Goal: Information Seeking & Learning: Learn about a topic

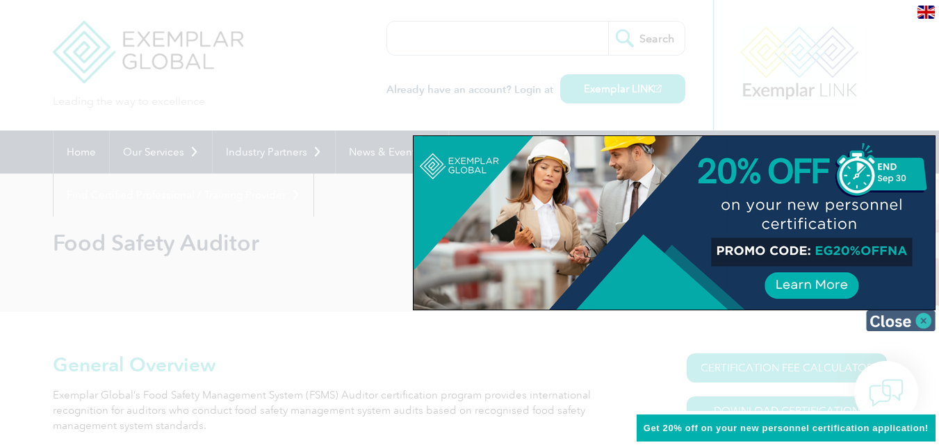
click at [895, 326] on img at bounding box center [900, 321] width 69 height 21
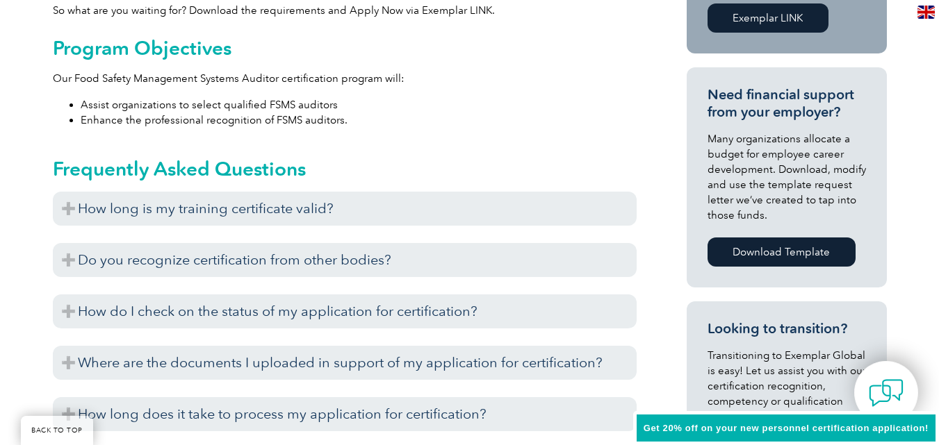
scroll to position [695, 0]
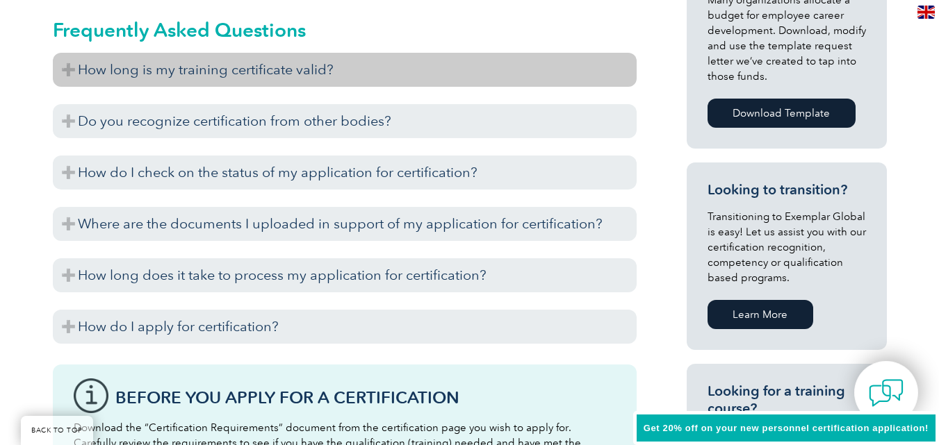
click at [260, 68] on h3 "How long is my training certificate valid?" at bounding box center [345, 70] width 584 height 34
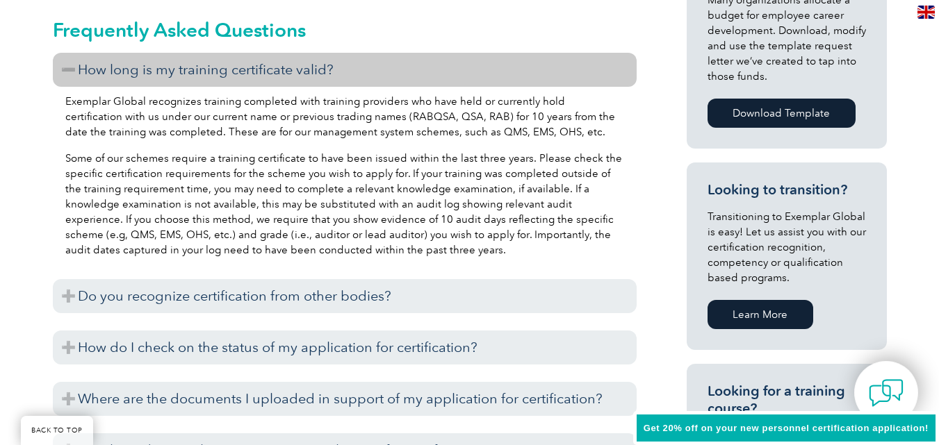
click at [260, 68] on h3 "How long is my training certificate valid?" at bounding box center [345, 70] width 584 height 34
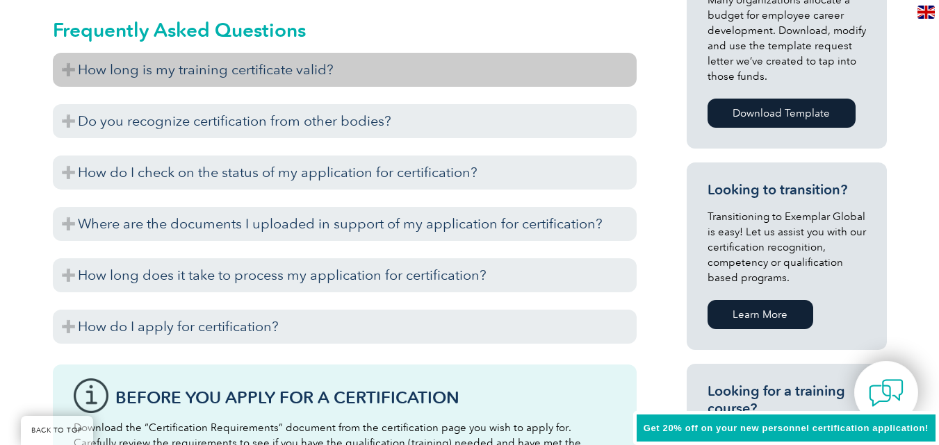
click at [260, 68] on h3 "How long is my training certificate valid?" at bounding box center [345, 70] width 584 height 34
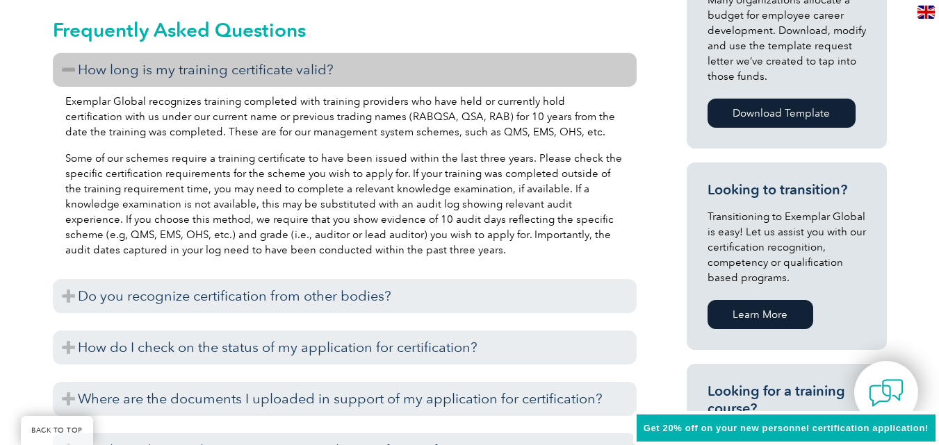
click at [572, 80] on h3 "How long is my training certificate valid?" at bounding box center [345, 70] width 584 height 34
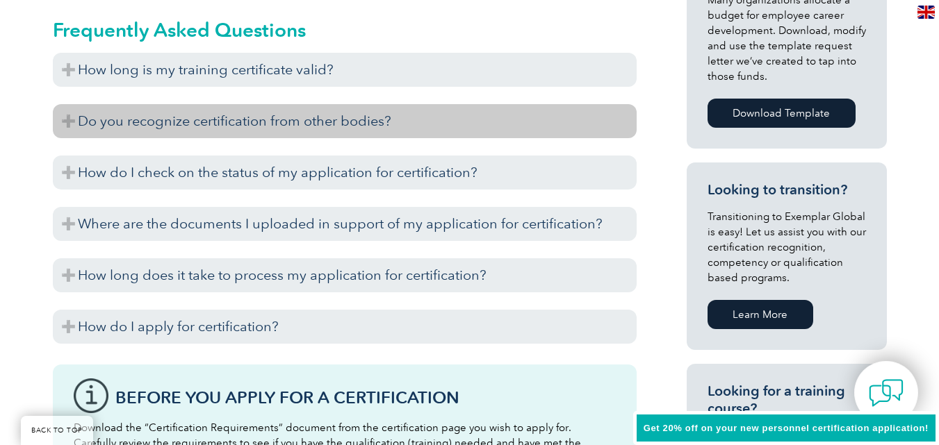
click at [570, 130] on h3 "Do you recognize certification from other bodies?" at bounding box center [345, 121] width 584 height 34
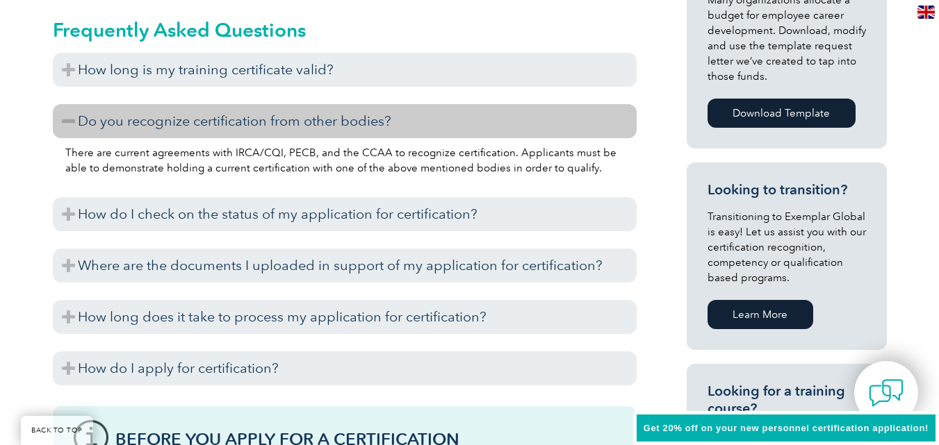
scroll to position [764, 0]
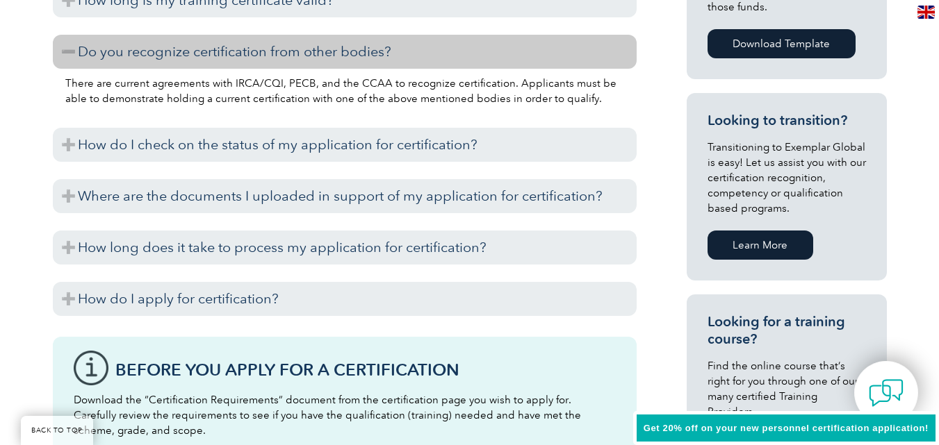
click at [429, 51] on h3 "Do you recognize certification from other bodies?" at bounding box center [345, 52] width 584 height 34
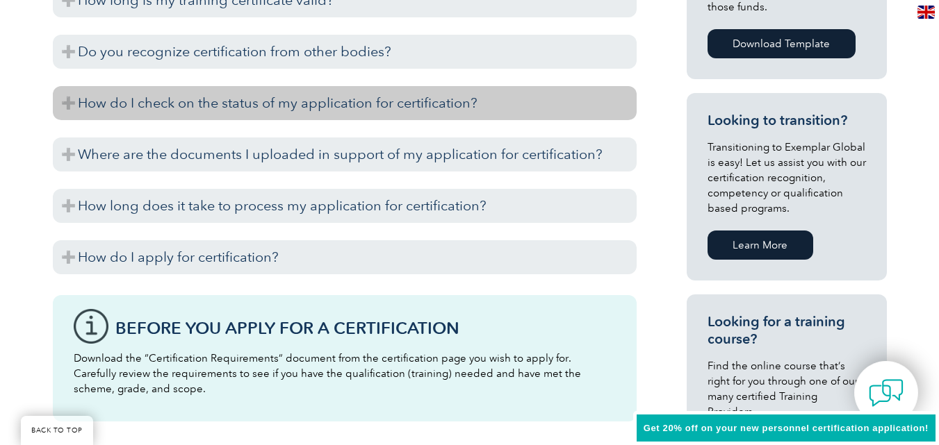
click at [212, 101] on h3 "How do I check on the status of my application for certification?" at bounding box center [345, 103] width 584 height 34
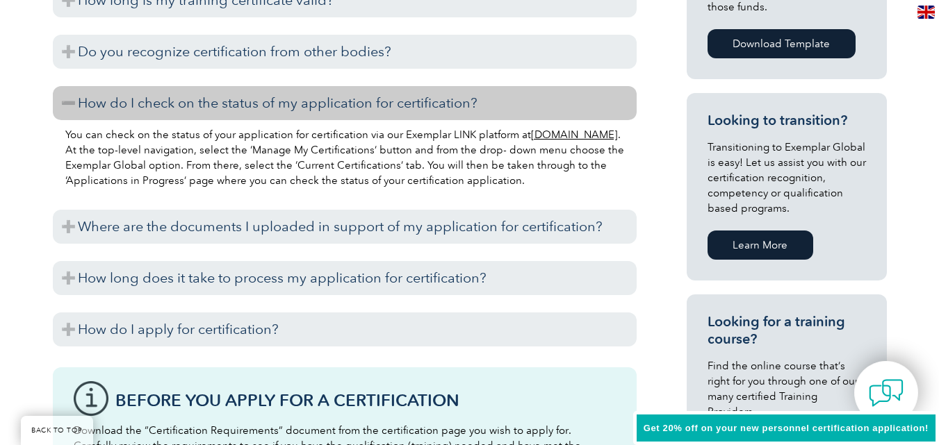
click at [212, 101] on h3 "How do I check on the status of my application for certification?" at bounding box center [345, 103] width 584 height 34
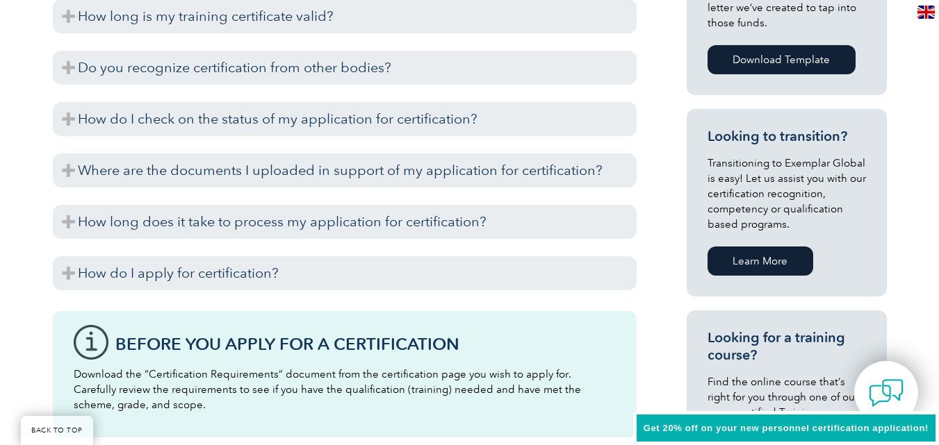
scroll to position [625, 0]
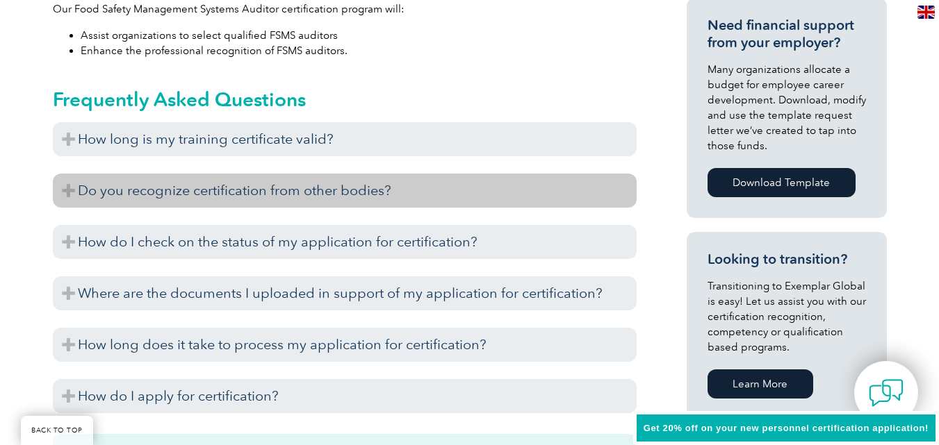
click at [363, 197] on h3 "Do you recognize certification from other bodies?" at bounding box center [345, 191] width 584 height 34
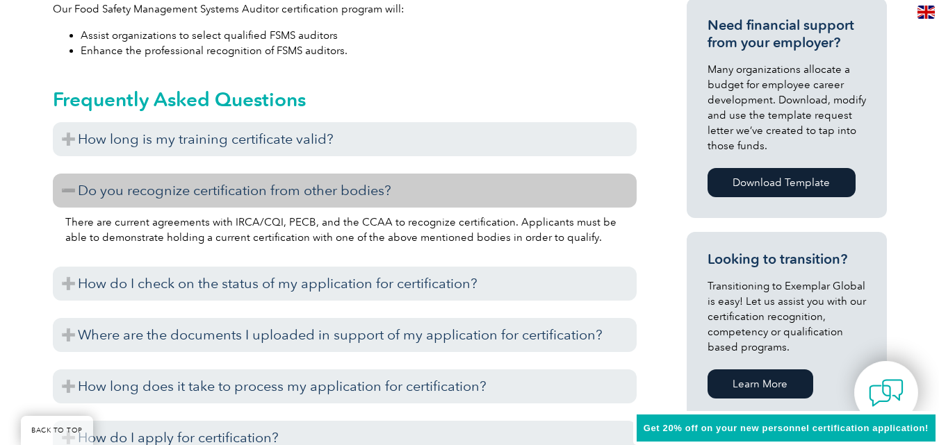
click at [363, 197] on h3 "Do you recognize certification from other bodies?" at bounding box center [345, 191] width 584 height 34
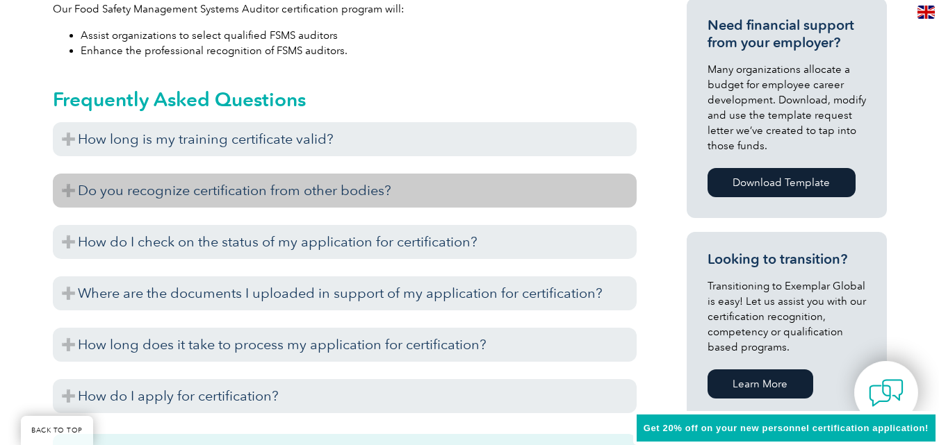
click at [365, 197] on h3 "Do you recognize certification from other bodies?" at bounding box center [345, 191] width 584 height 34
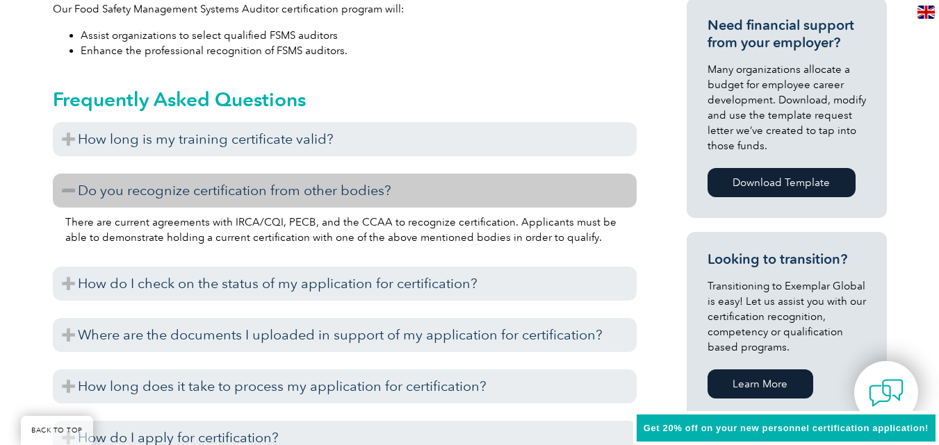
click at [365, 197] on h3 "Do you recognize certification from other bodies?" at bounding box center [345, 191] width 584 height 34
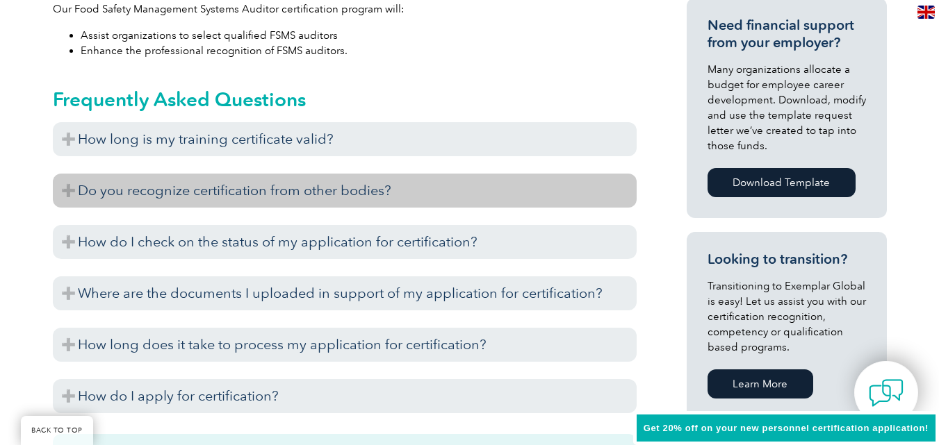
click at [329, 188] on h3 "Do you recognize certification from other bodies?" at bounding box center [345, 191] width 584 height 34
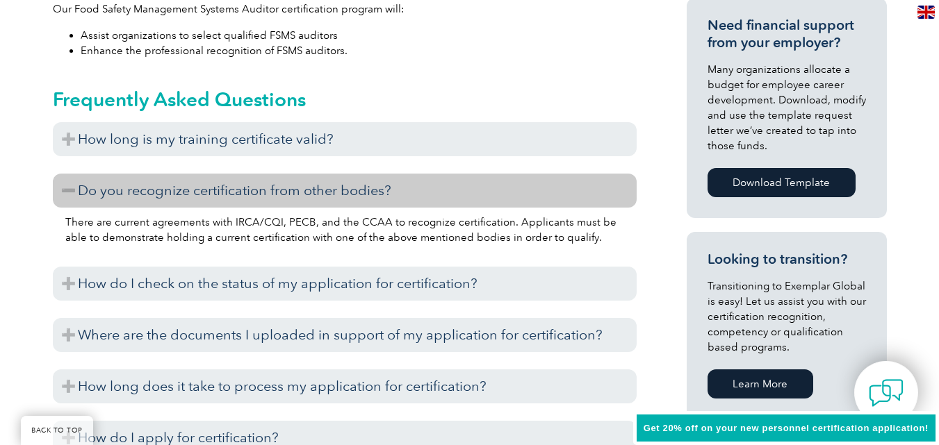
click at [329, 188] on h3 "Do you recognize certification from other bodies?" at bounding box center [345, 191] width 584 height 34
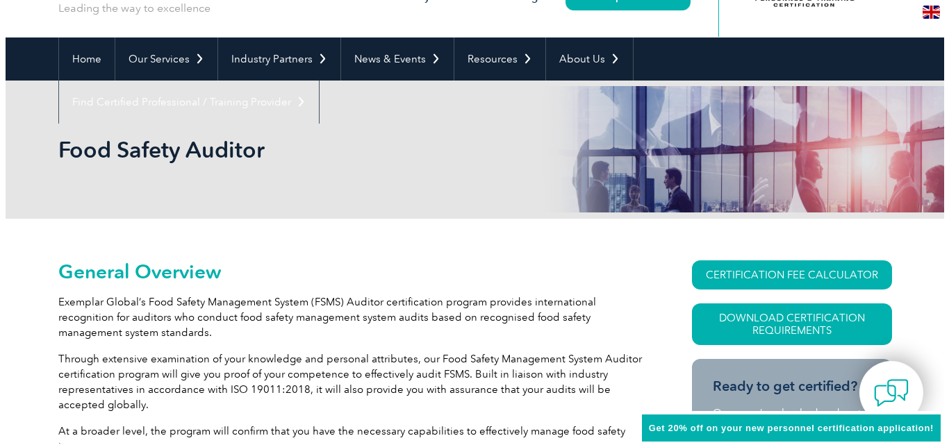
scroll to position [69, 0]
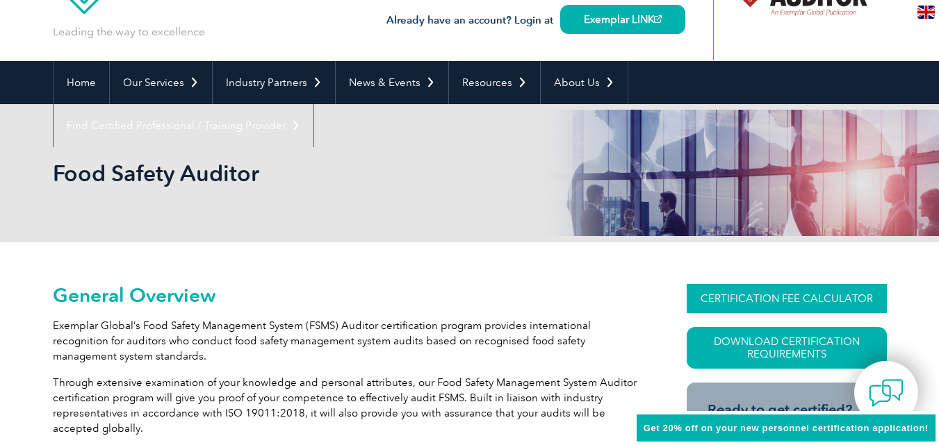
click at [823, 302] on link "CERTIFICATION FEE CALCULATOR" at bounding box center [786, 298] width 200 height 29
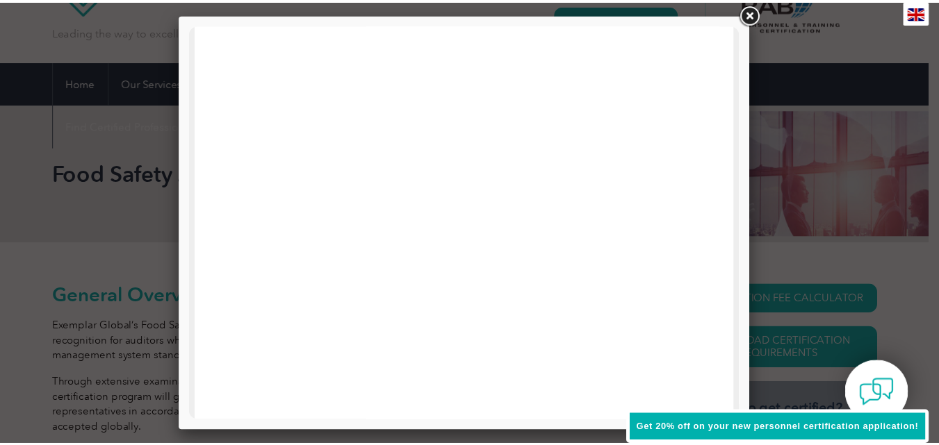
scroll to position [0, 0]
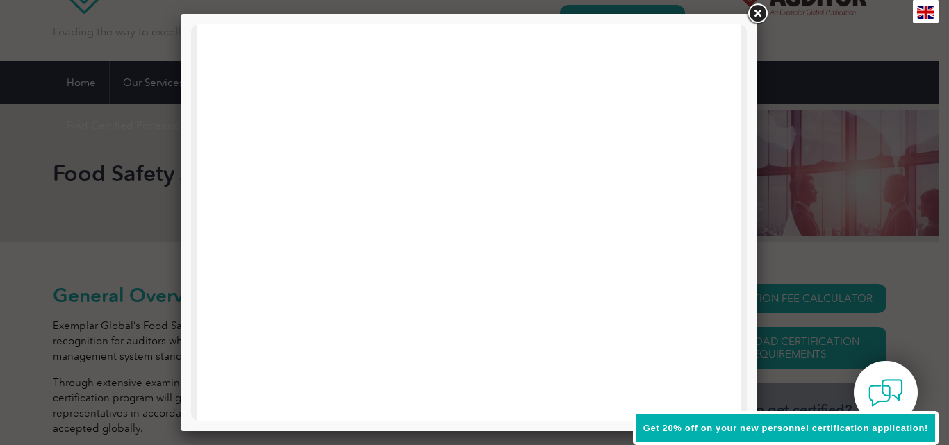
click at [753, 8] on link at bounding box center [757, 13] width 25 height 25
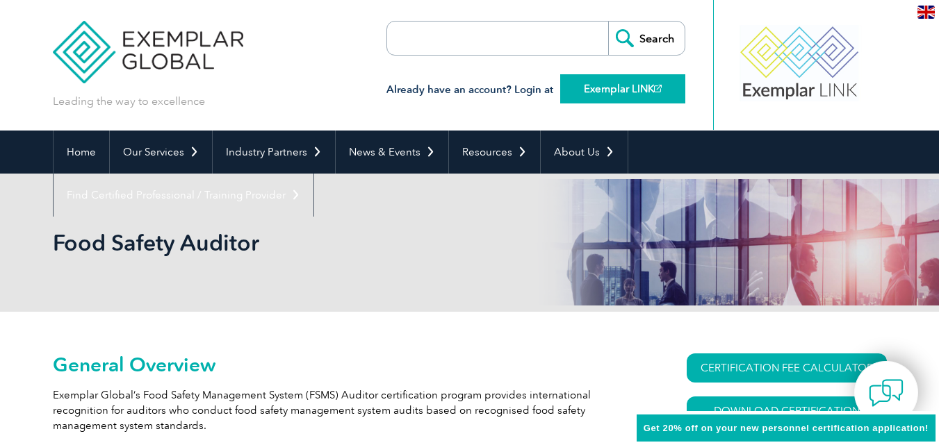
drag, startPoint x: 791, startPoint y: 71, endPoint x: 639, endPoint y: 76, distance: 152.2
click at [646, 74] on div "Leading the way to excellence Search" at bounding box center [470, 65] width 834 height 131
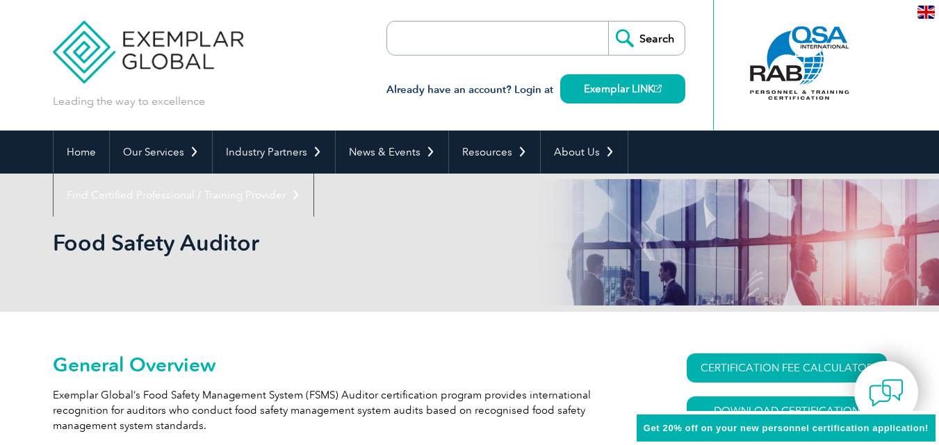
drag, startPoint x: 816, startPoint y: 54, endPoint x: 719, endPoint y: 72, distance: 98.2
click at [719, 72] on div at bounding box center [800, 65] width 174 height 130
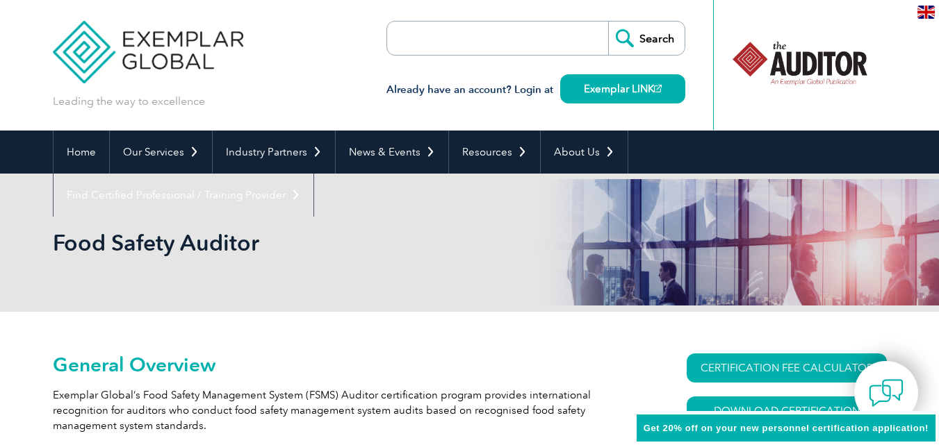
drag, startPoint x: 830, startPoint y: 73, endPoint x: 702, endPoint y: 72, distance: 128.5
click at [702, 72] on div "Leading the way to excellence Search" at bounding box center [470, 65] width 834 height 131
